Goal: Navigation & Orientation: Find specific page/section

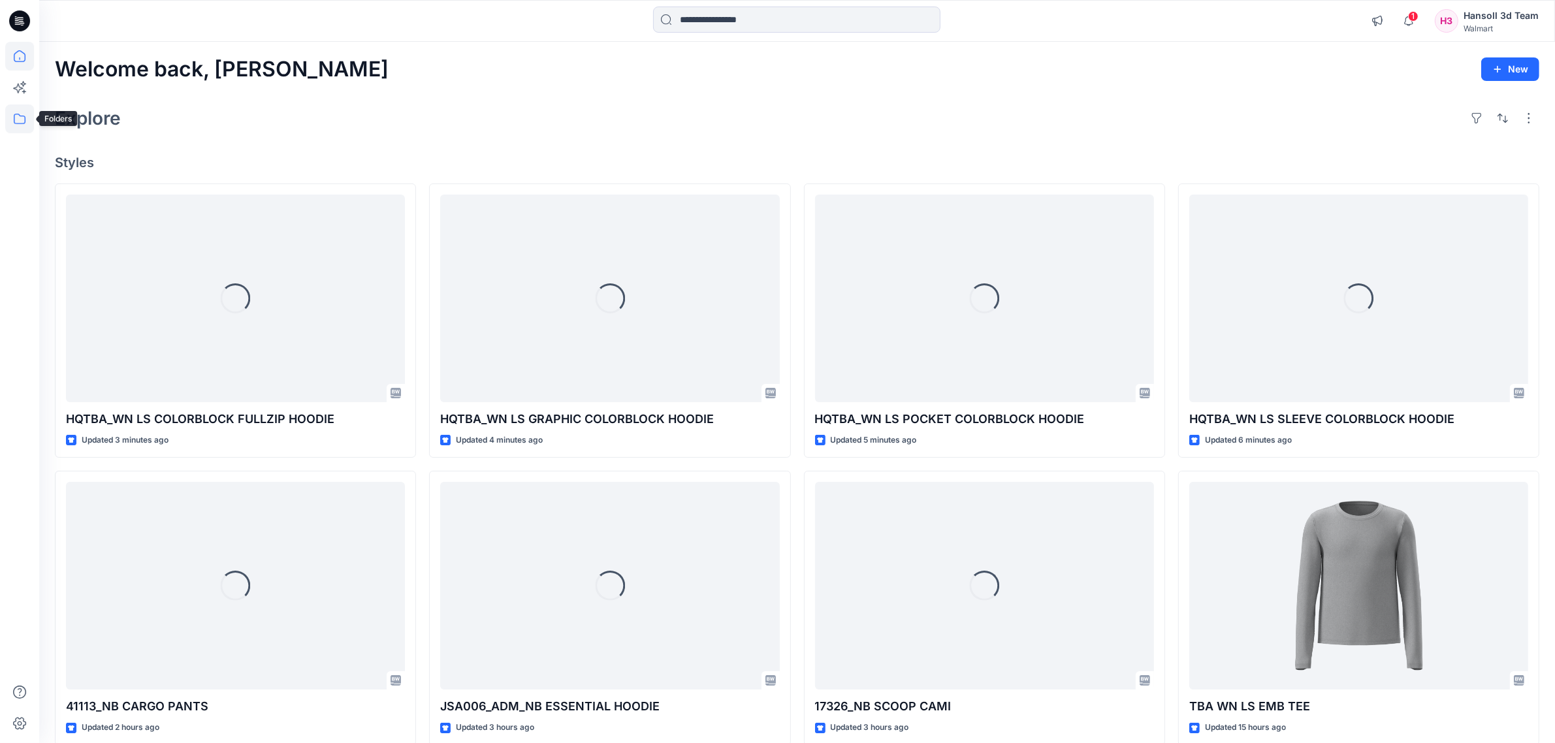
click at [14, 119] on icon at bounding box center [20, 119] width 12 height 10
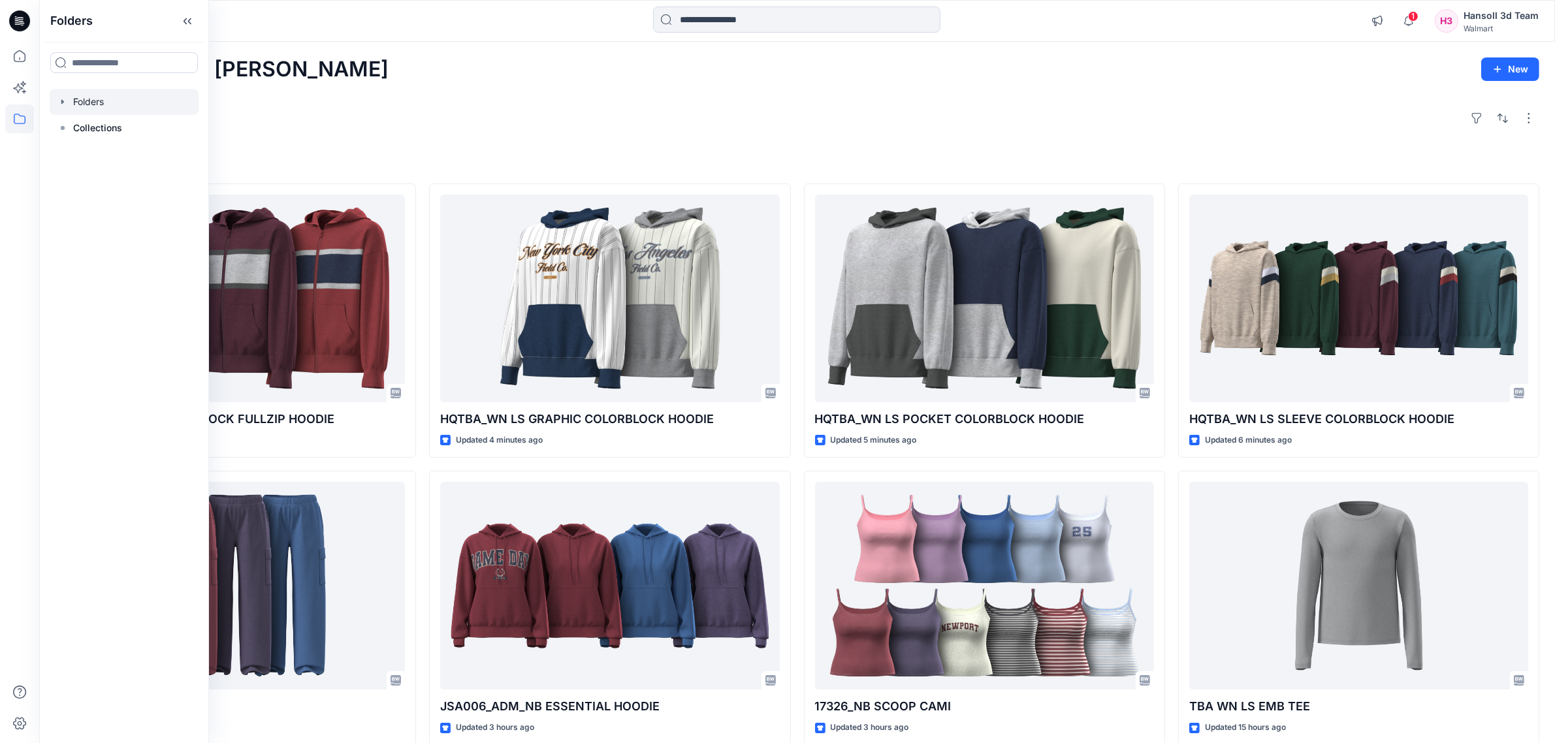
click at [115, 101] on div at bounding box center [124, 102] width 149 height 26
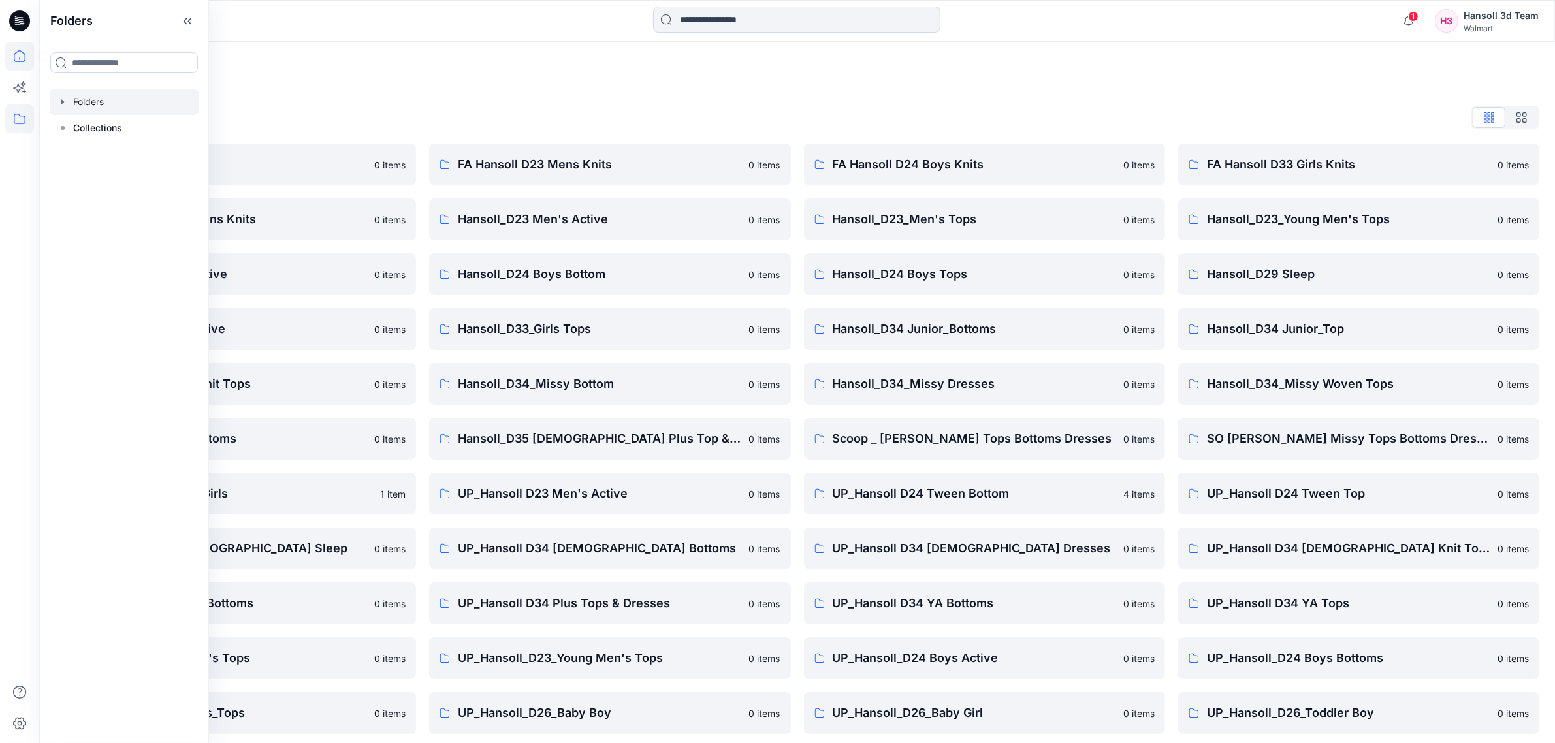
click at [29, 63] on icon at bounding box center [19, 56] width 29 height 29
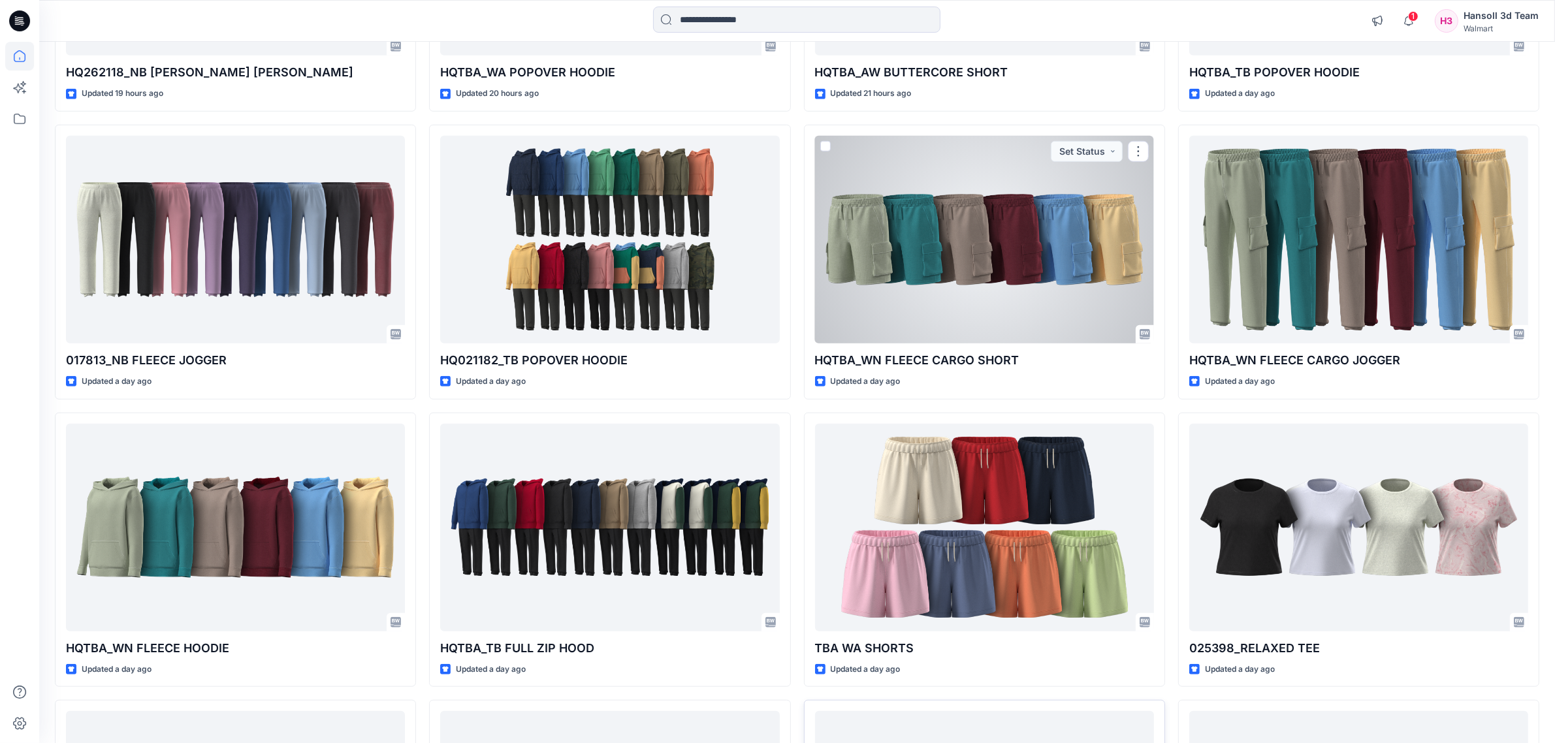
scroll to position [1461, 0]
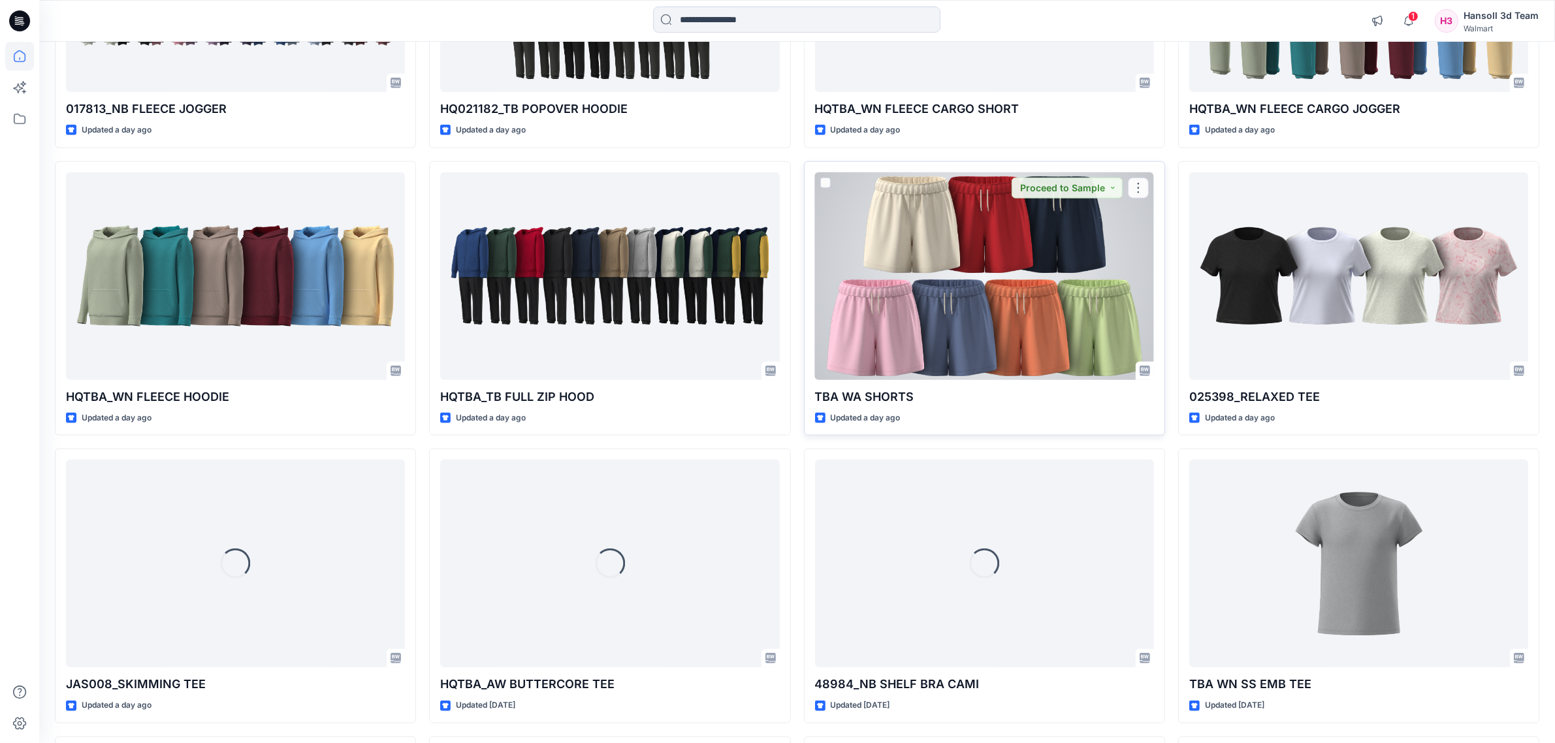
click at [994, 286] on div at bounding box center [984, 276] width 339 height 208
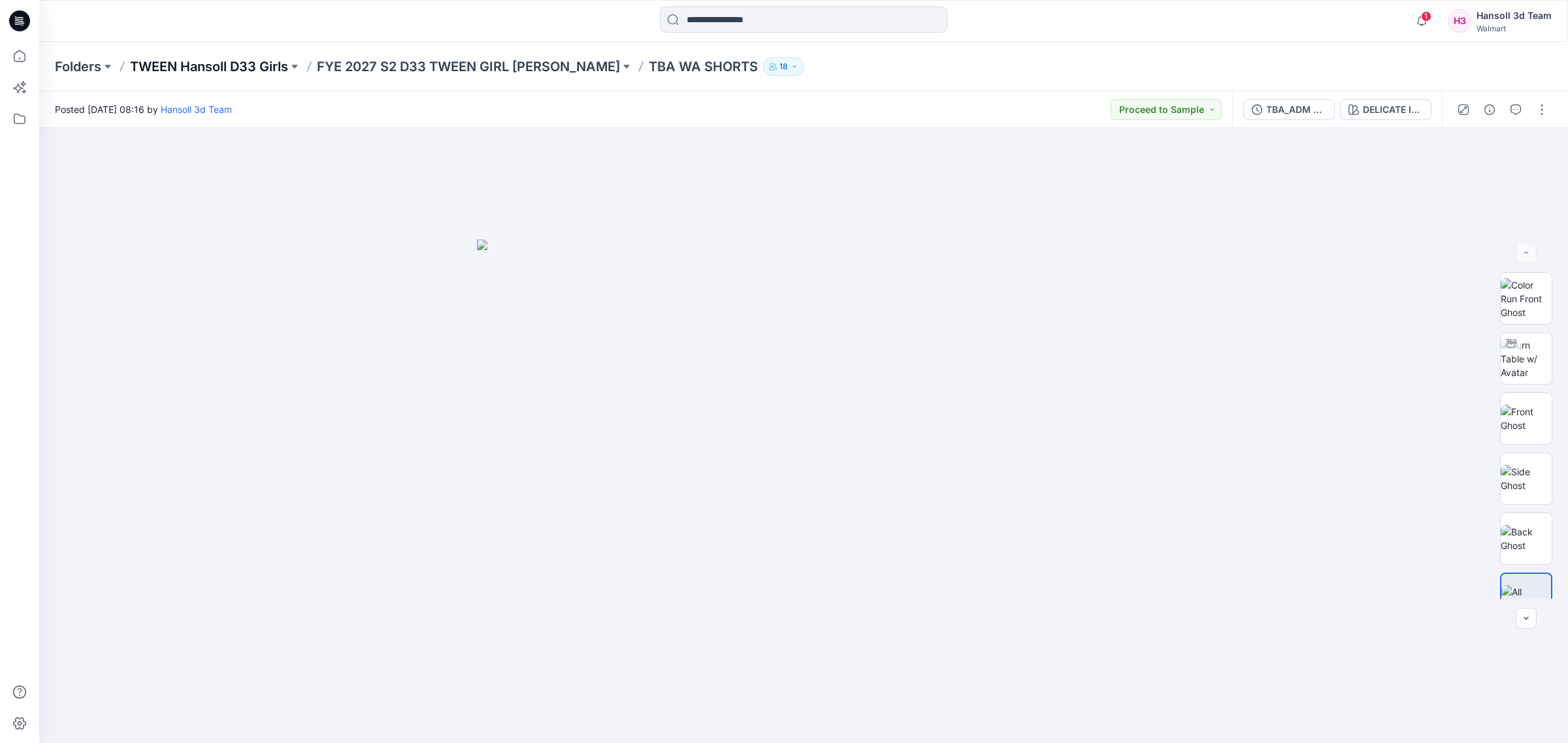
click at [223, 57] on p "TWEEN Hansoll D33 Girls" at bounding box center [209, 66] width 158 height 18
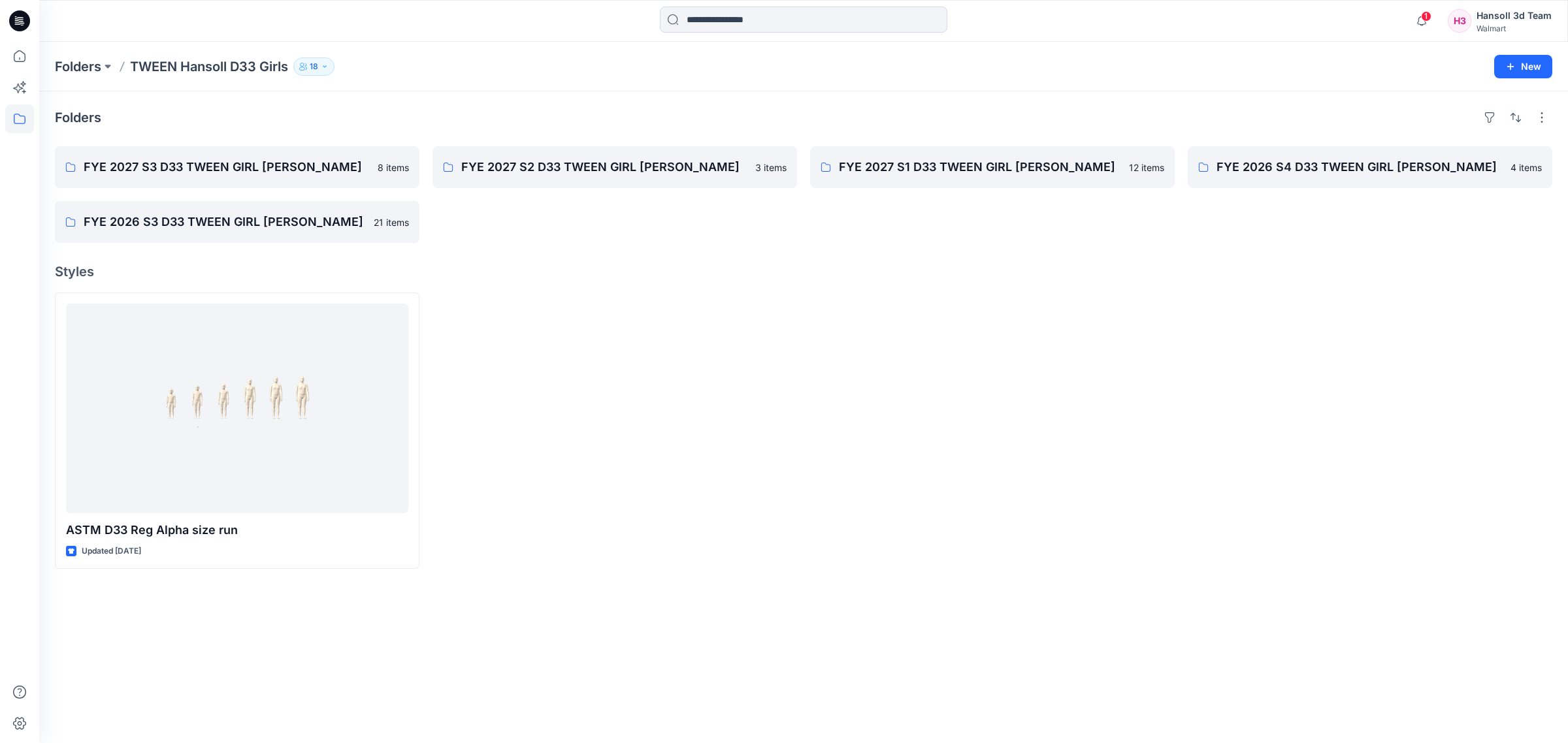
click at [563, 439] on div at bounding box center [614, 431] width 365 height 276
click at [211, 172] on p "FYE 2027 S3 D33 TWEEN GIRL [PERSON_NAME]" at bounding box center [236, 167] width 304 height 18
